Goal: Obtain resource: Obtain resource

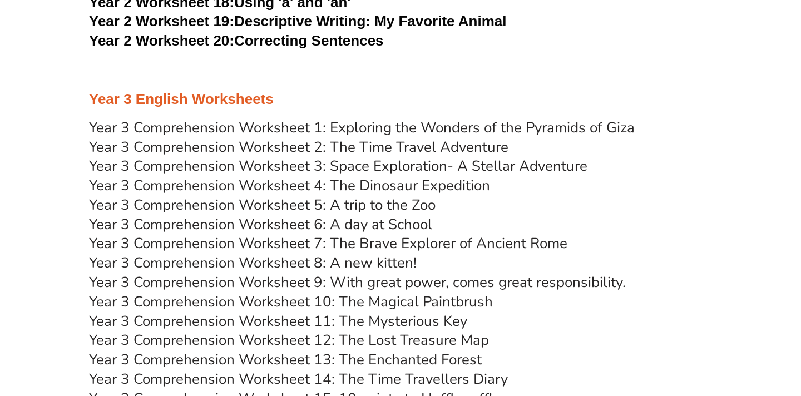
scroll to position [3247, 0]
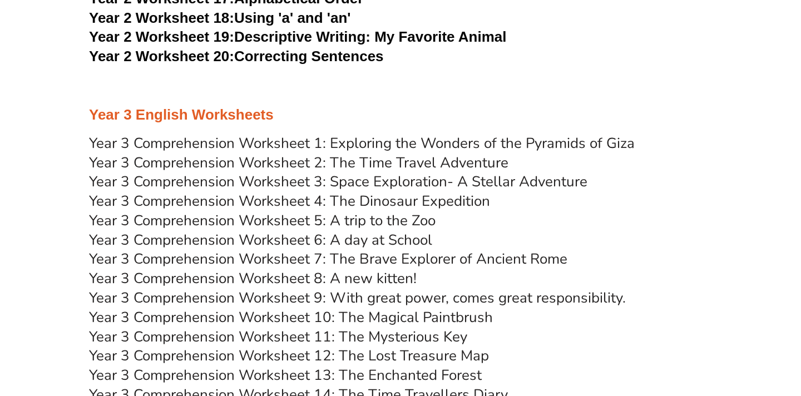
click at [315, 163] on link "Year 3 Comprehension Worksheet 2: The Time Travel Adventure" at bounding box center [298, 162] width 419 height 19
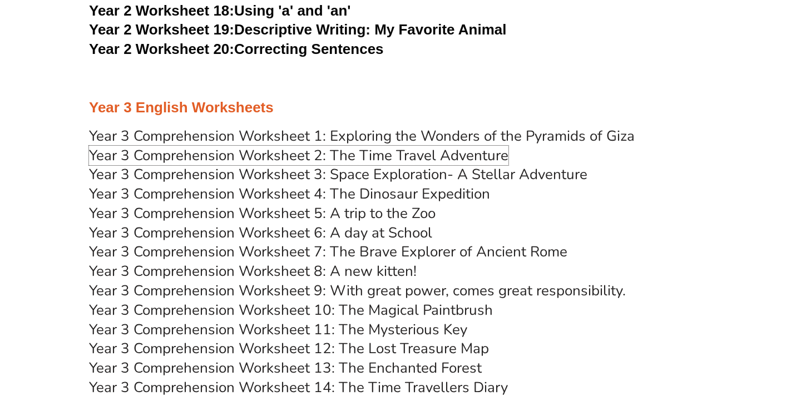
scroll to position [3240, 0]
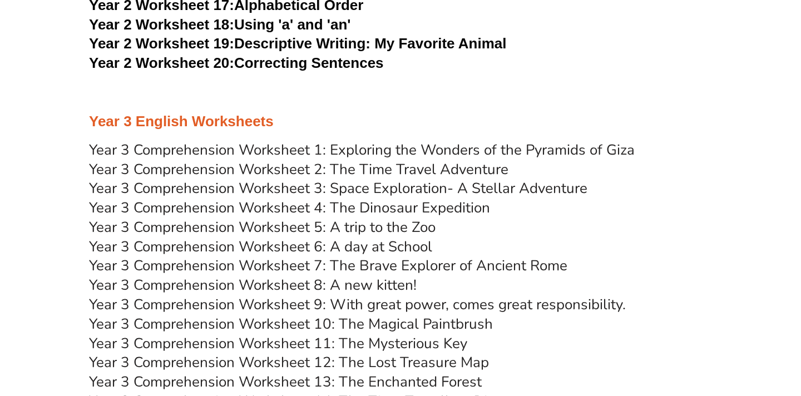
click at [355, 187] on link "Year 3 Comprehension Worksheet 3: Space Exploration- A Stellar Adventure" at bounding box center [338, 187] width 498 height 19
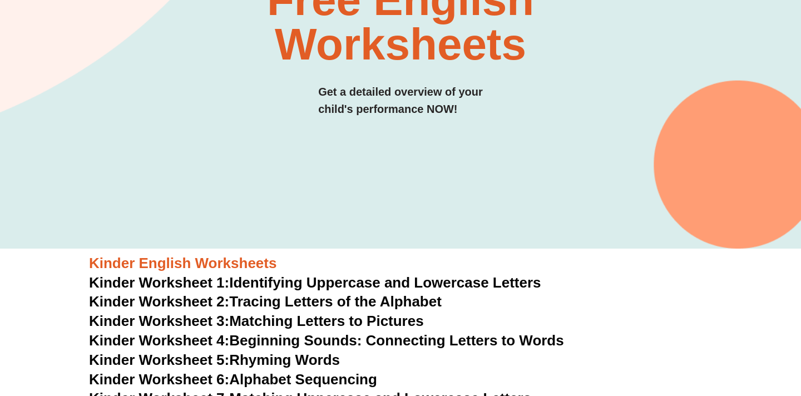
scroll to position [0, 0]
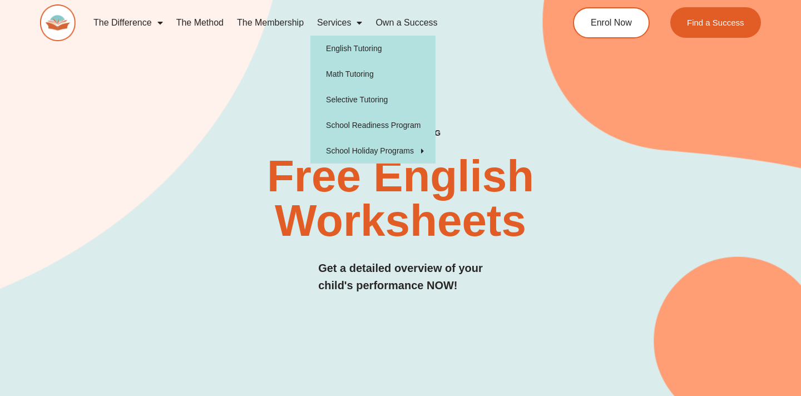
click at [357, 22] on span "Menu" at bounding box center [356, 23] width 11 height 20
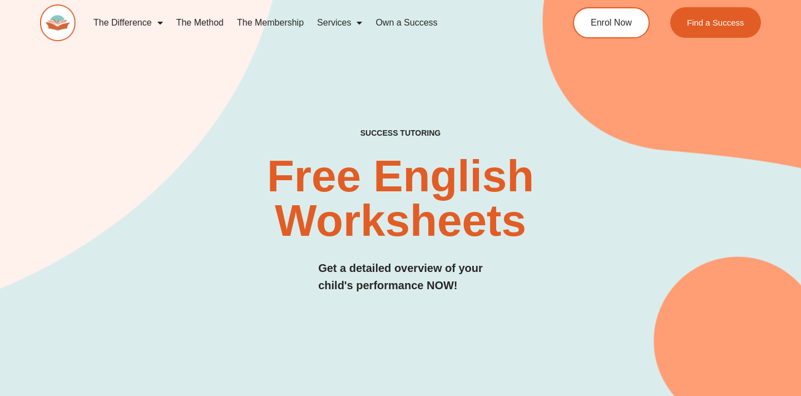
click at [357, 22] on span "Menu" at bounding box center [356, 23] width 11 height 20
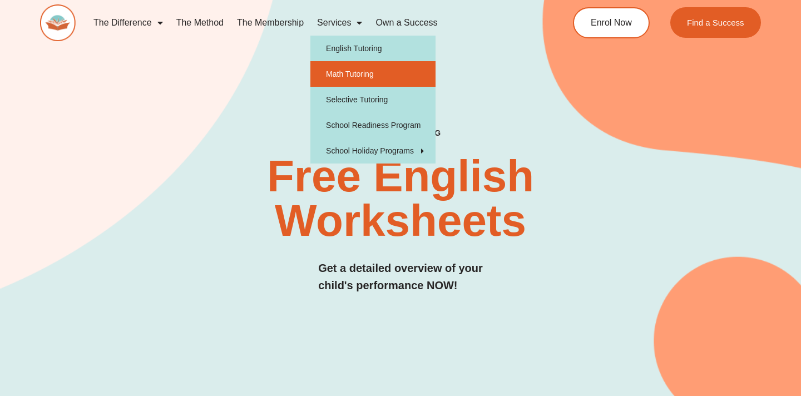
click at [356, 78] on link "Math Tutoring" at bounding box center [372, 74] width 125 height 26
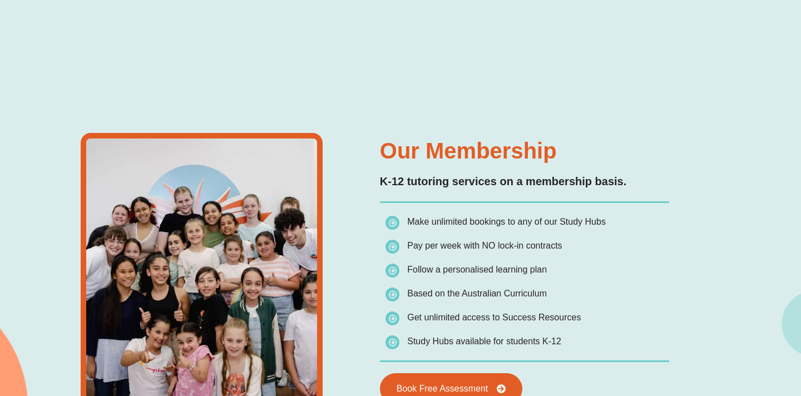
scroll to position [1613, 0]
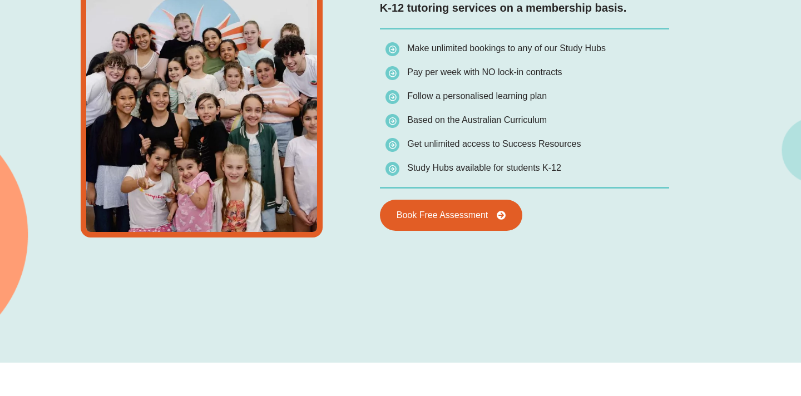
type input "*"
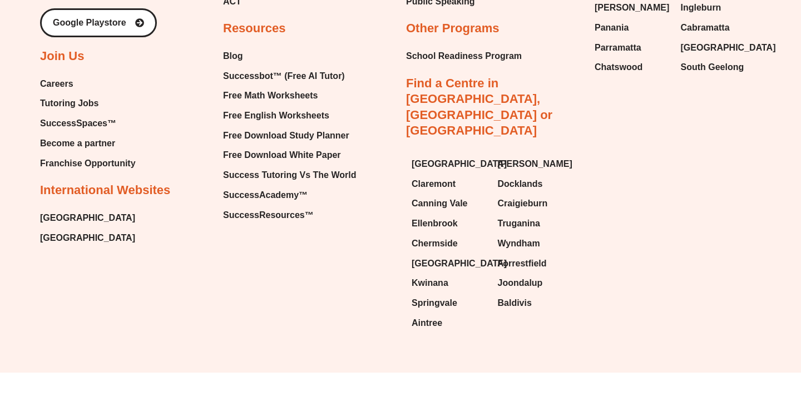
scroll to position [3539, 0]
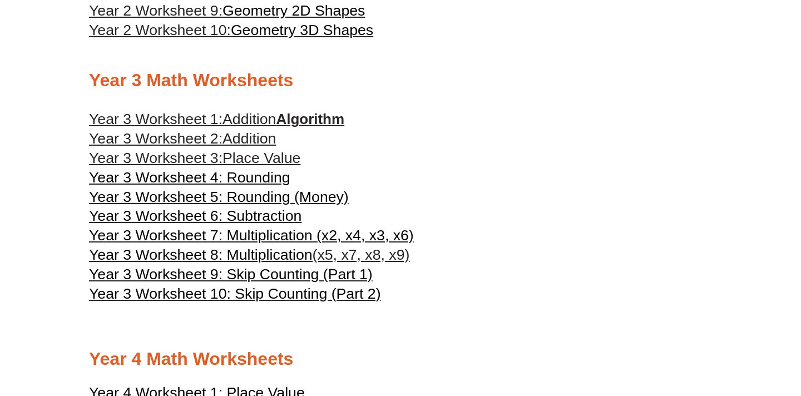
scroll to position [1055, 0]
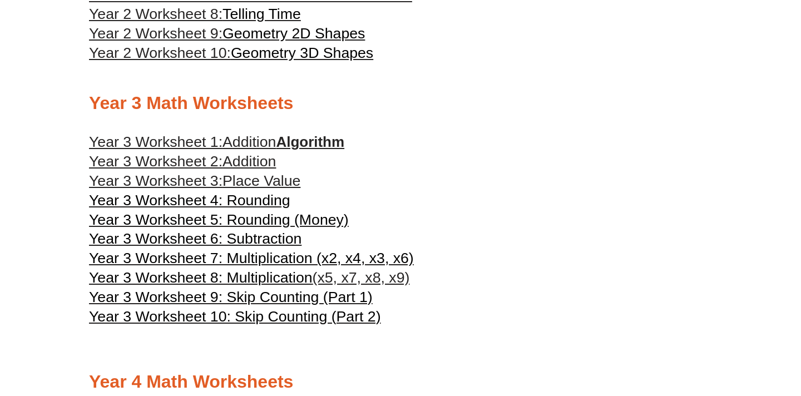
click at [260, 142] on span "Addition" at bounding box center [248, 141] width 53 height 17
click at [248, 163] on span "Addition" at bounding box center [248, 161] width 53 height 17
click at [256, 138] on span "Addition" at bounding box center [248, 141] width 53 height 17
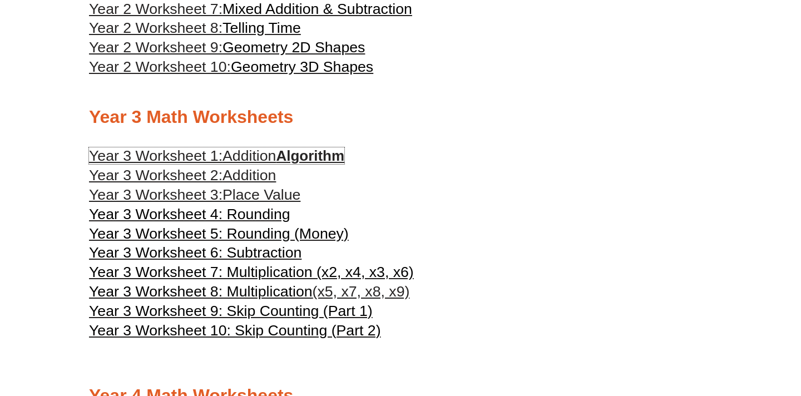
scroll to position [1030, 0]
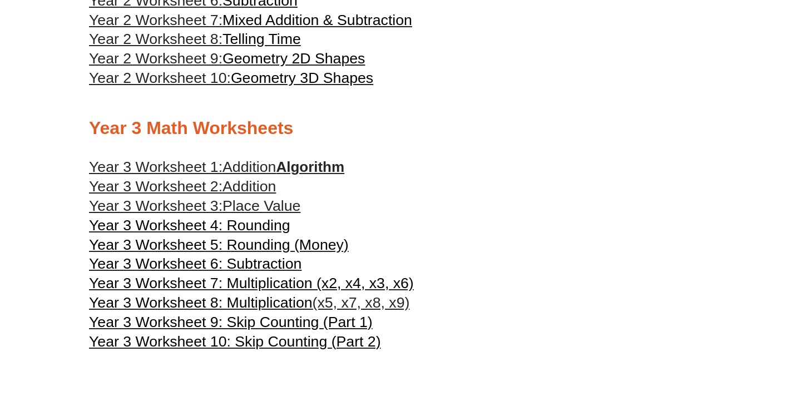
click at [291, 169] on link "Year 3 Worksheet 1: Addition Algorithm" at bounding box center [216, 166] width 255 height 17
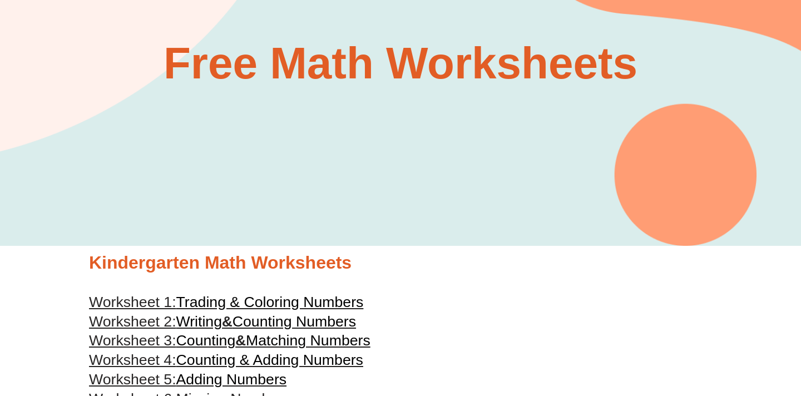
scroll to position [0, 0]
